Goal: Use online tool/utility: Utilize a website feature to perform a specific function

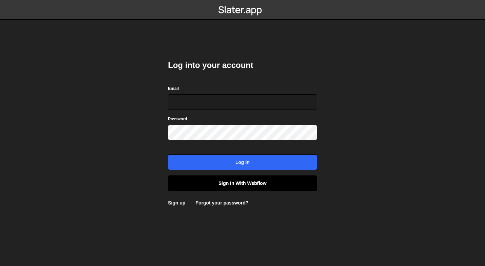
click at [236, 176] on link "Sign in with Webflow" at bounding box center [242, 184] width 149 height 16
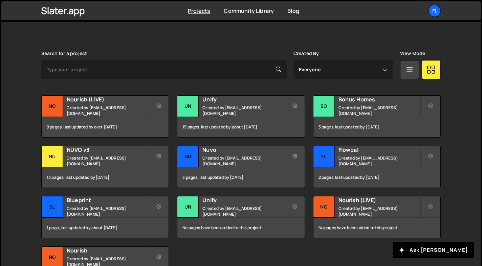
scroll to position [200, 0]
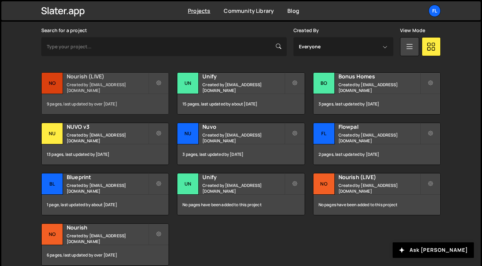
click at [110, 79] on h2 "Nourish (LIVE)" at bounding box center [108, 76] width 82 height 7
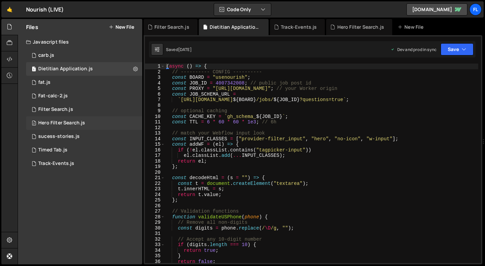
click at [133, 123] on div "2 Hero Filter Search.js 0" at bounding box center [84, 123] width 116 height 14
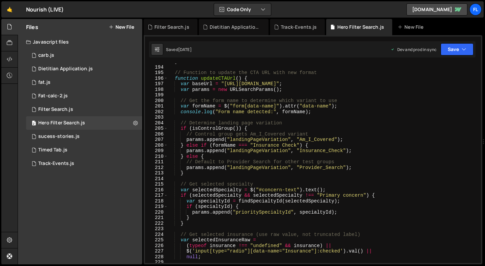
scroll to position [1077, 0]
click at [135, 122] on icon at bounding box center [135, 123] width 5 height 6
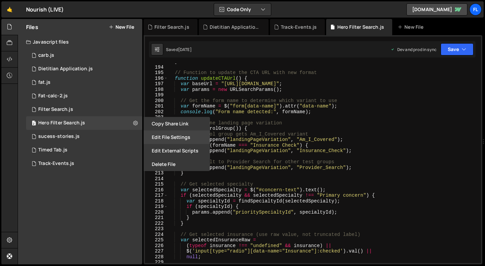
click at [162, 138] on button "Edit File Settings" at bounding box center [177, 138] width 66 height 14
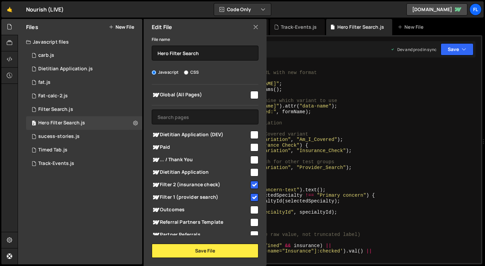
click at [256, 26] on icon at bounding box center [255, 26] width 5 height 7
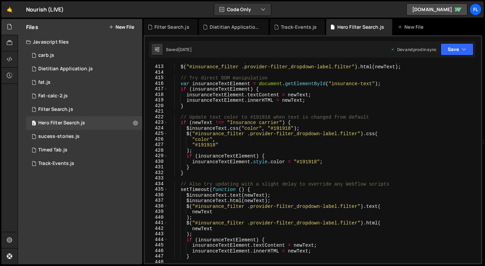
scroll to position [2301, 0]
